Goal: Task Accomplishment & Management: Manage account settings

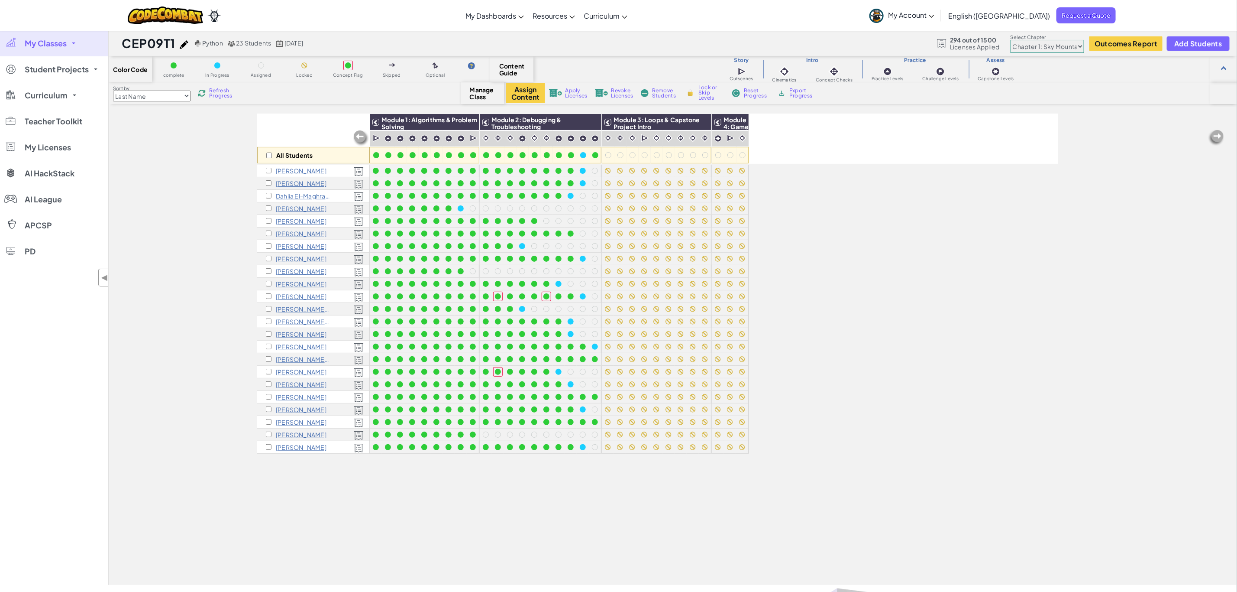
click at [60, 44] on span "My Classes" at bounding box center [46, 43] width 42 height 8
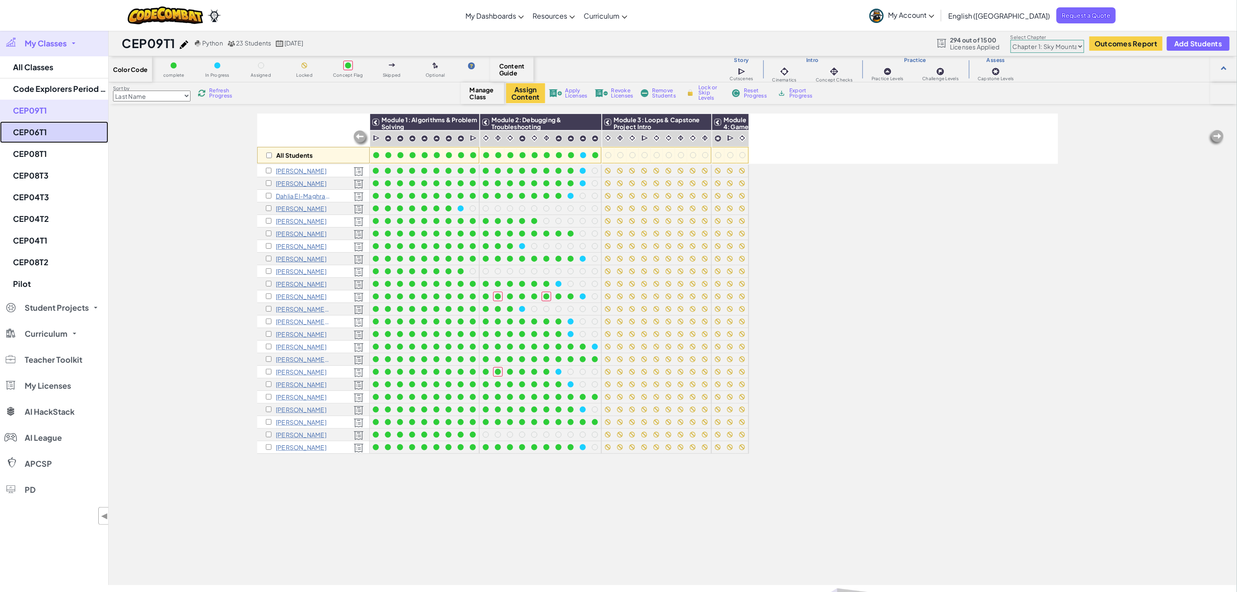
click at [26, 133] on link "CEP06T1" at bounding box center [54, 132] width 108 height 22
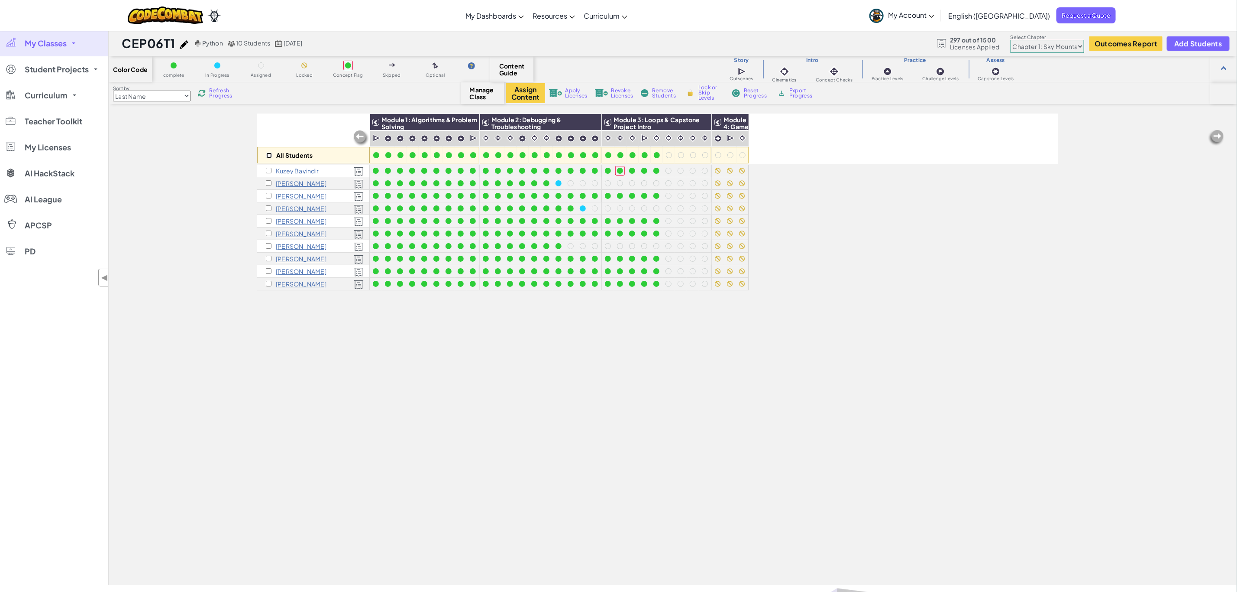
click at [269, 156] on input "checkbox" at bounding box center [269, 155] width 6 height 6
checkbox input "true"
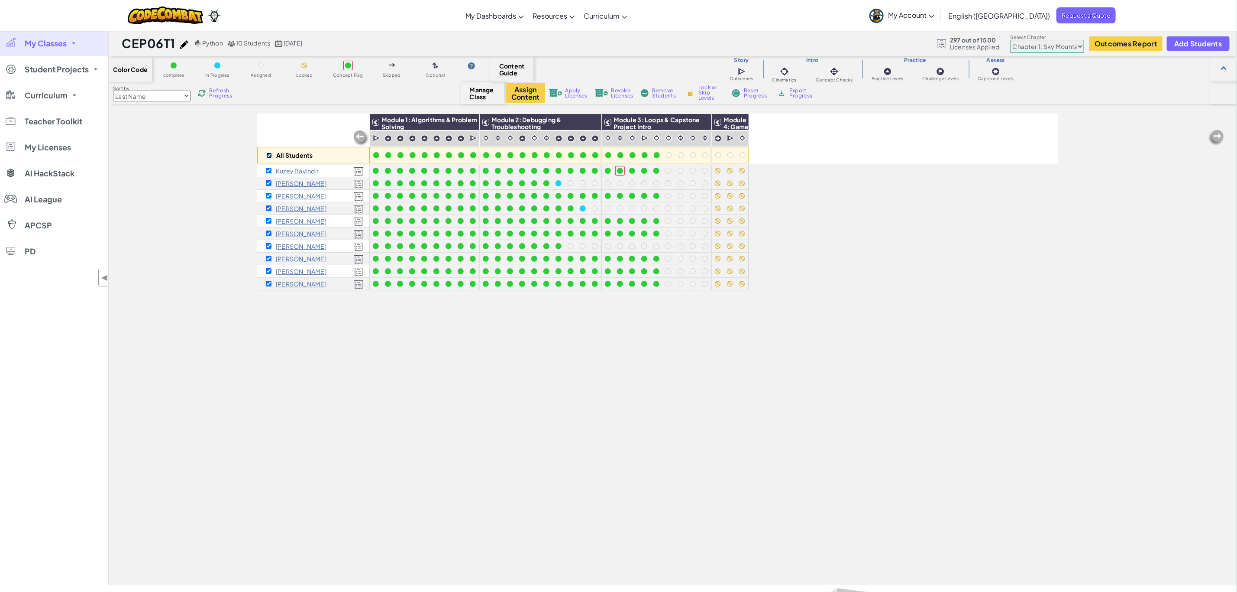
checkbox input "true"
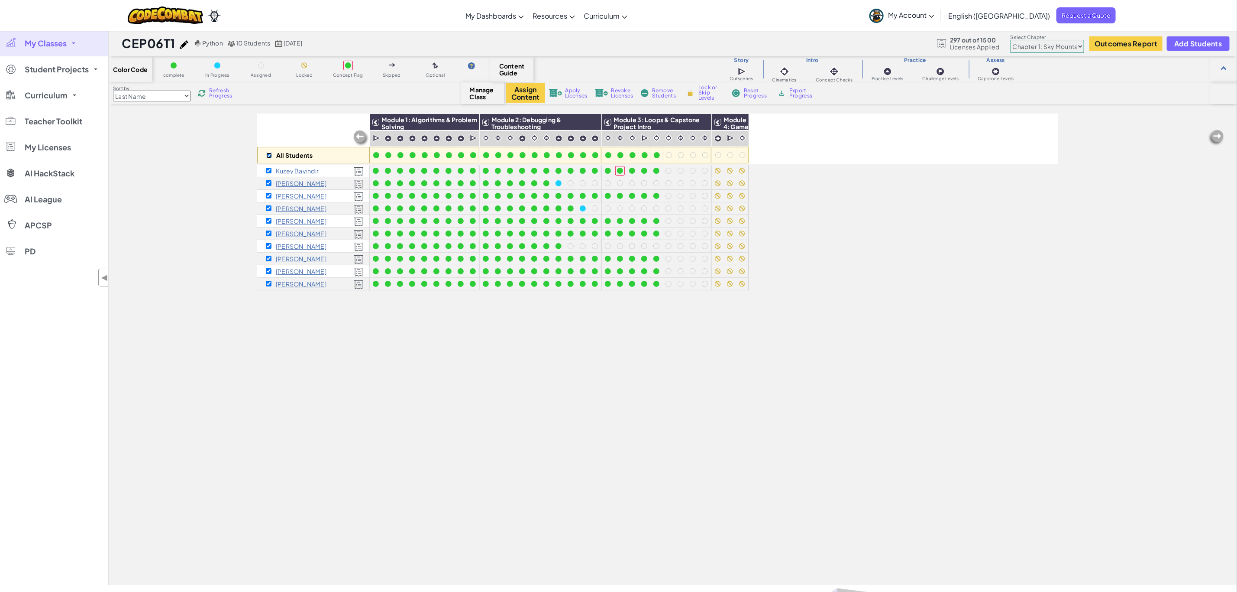
checkbox input "true"
click at [741, 121] on img at bounding box center [739, 122] width 15 height 13
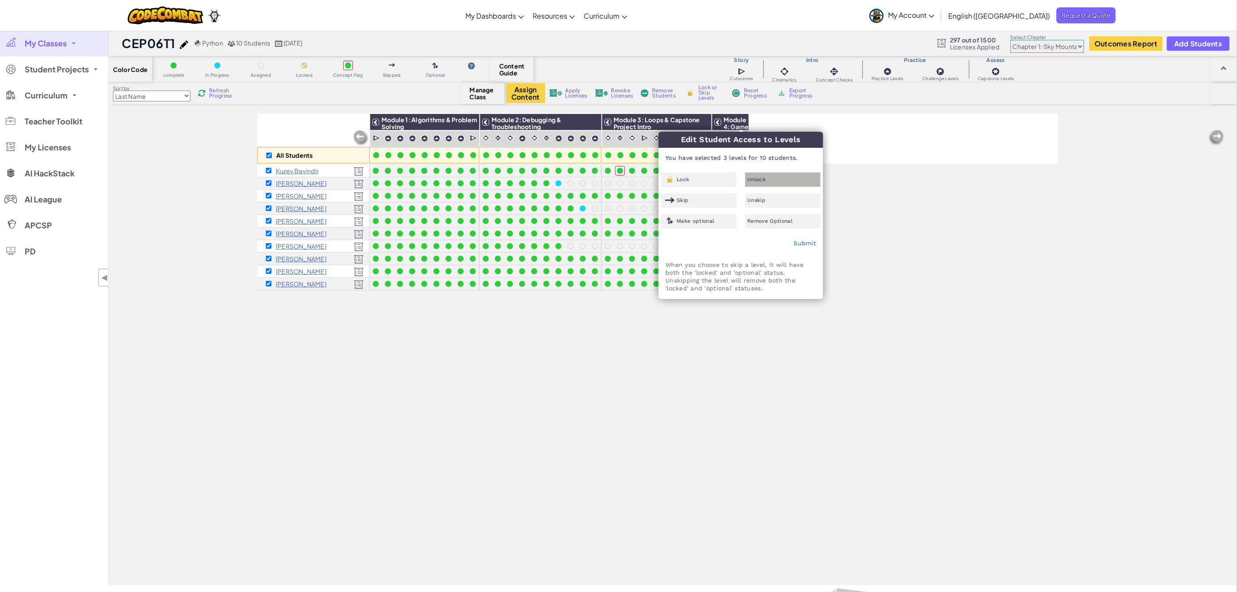
click at [776, 179] on div "Unlock" at bounding box center [782, 179] width 75 height 14
click at [806, 242] on link "Submit" at bounding box center [805, 243] width 23 height 7
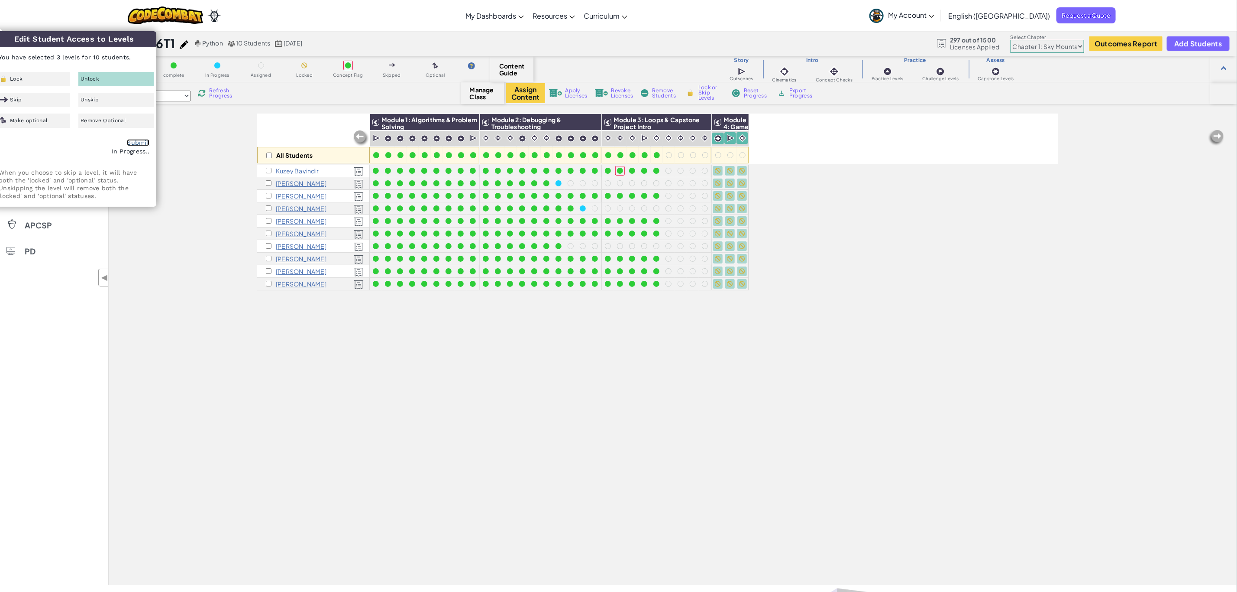
checkbox input "false"
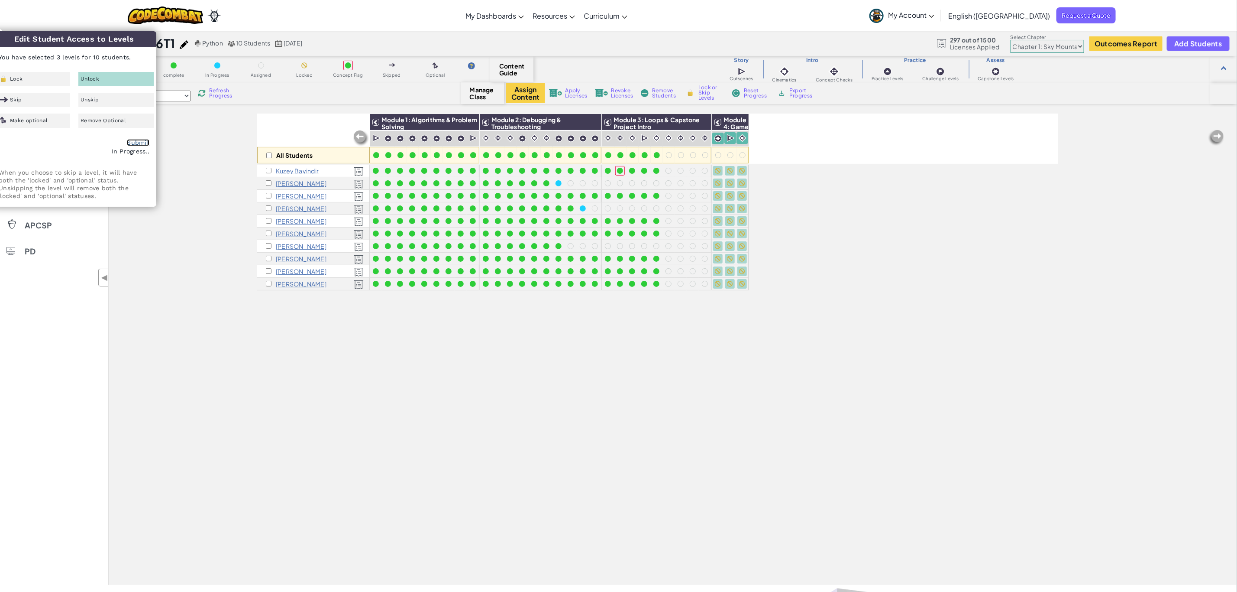
checkbox input "false"
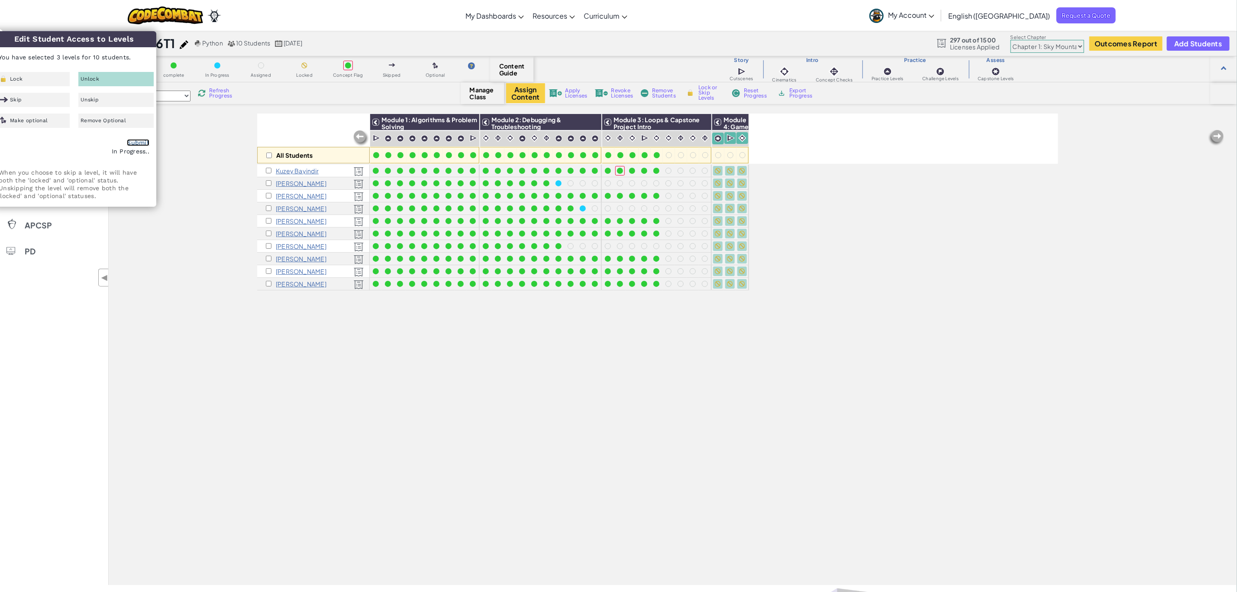
checkbox input "false"
